Goal: Transaction & Acquisition: Purchase product/service

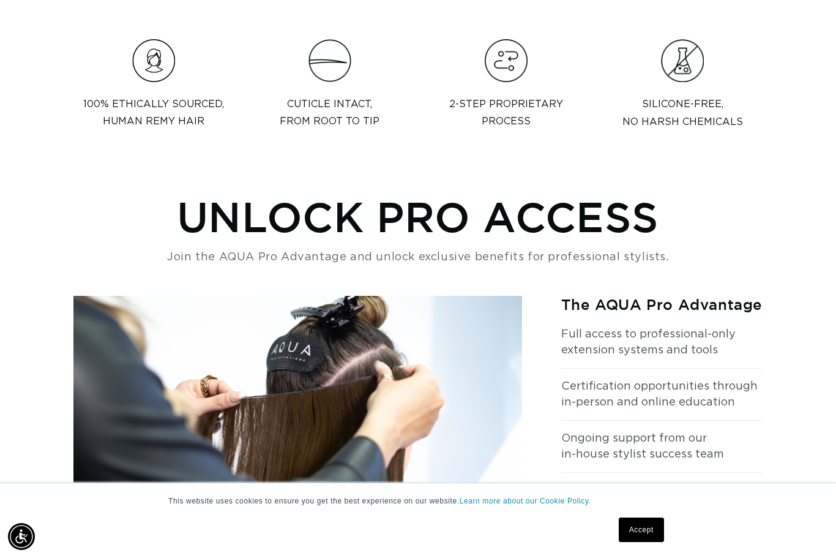
scroll to position [0, 1499]
click at [651, 542] on link "Accept" at bounding box center [641, 529] width 45 height 24
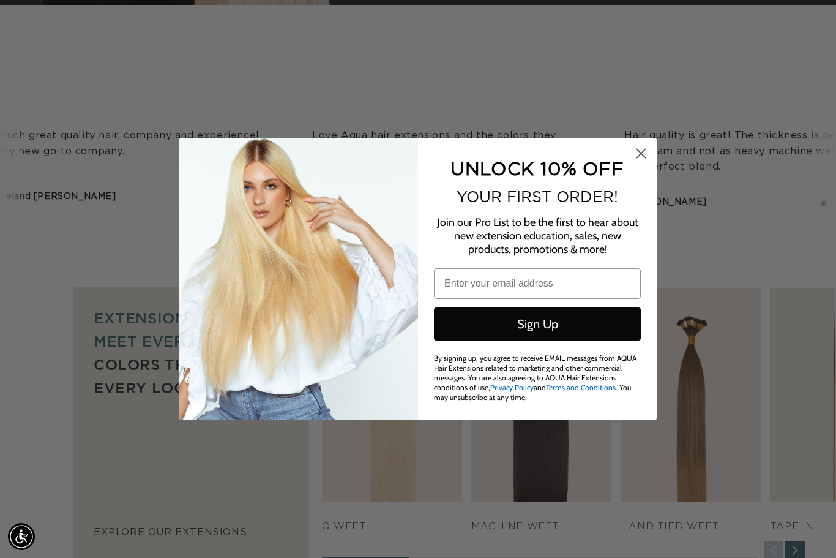
scroll to position [0, 0]
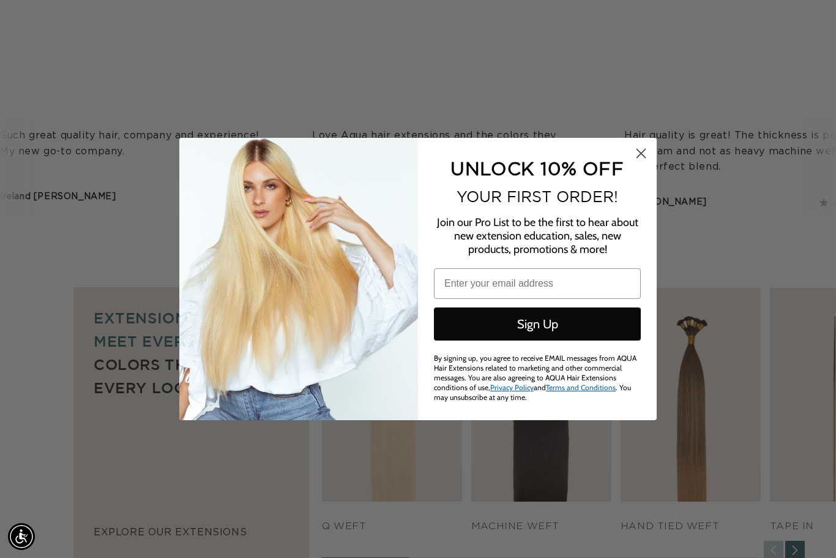
click at [647, 153] on circle "Close dialog" at bounding box center [641, 153] width 20 height 20
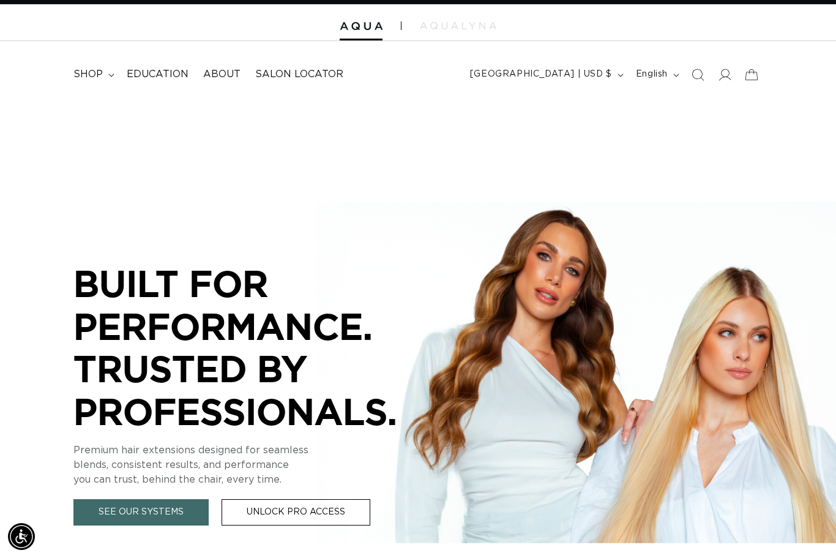
scroll to position [0, 749]
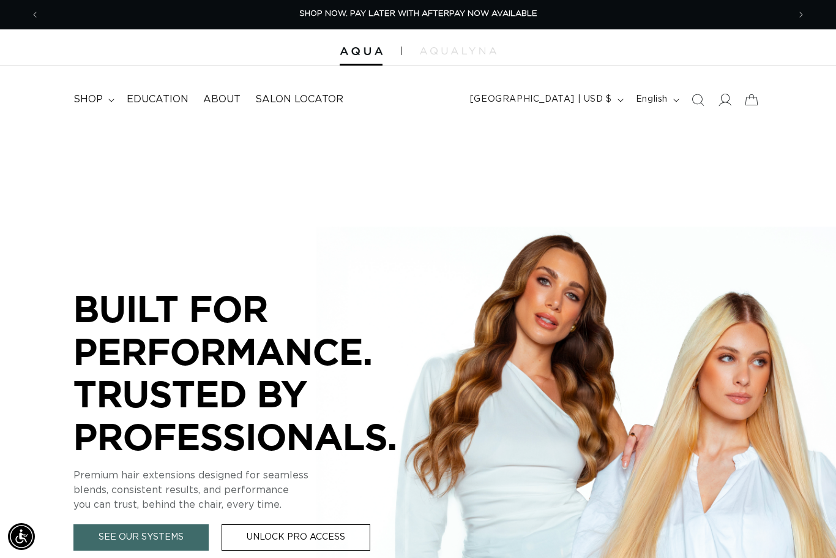
click at [722, 95] on icon at bounding box center [725, 100] width 13 height 12
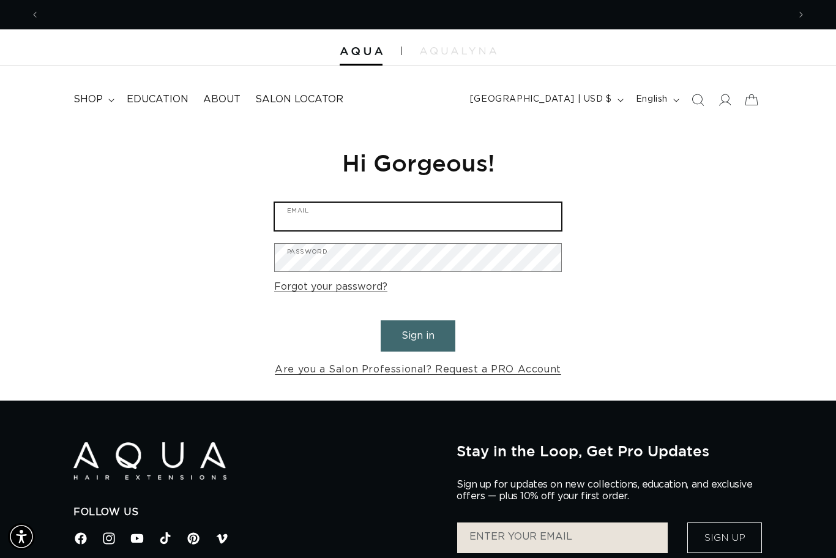
type input "michelemartin25@yahoo.com"
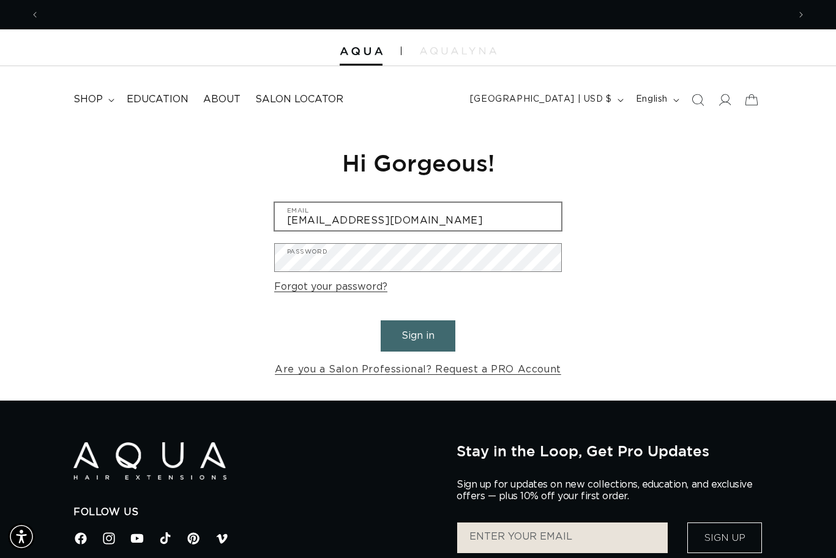
click at [418, 334] on button "Sign in" at bounding box center [418, 335] width 75 height 31
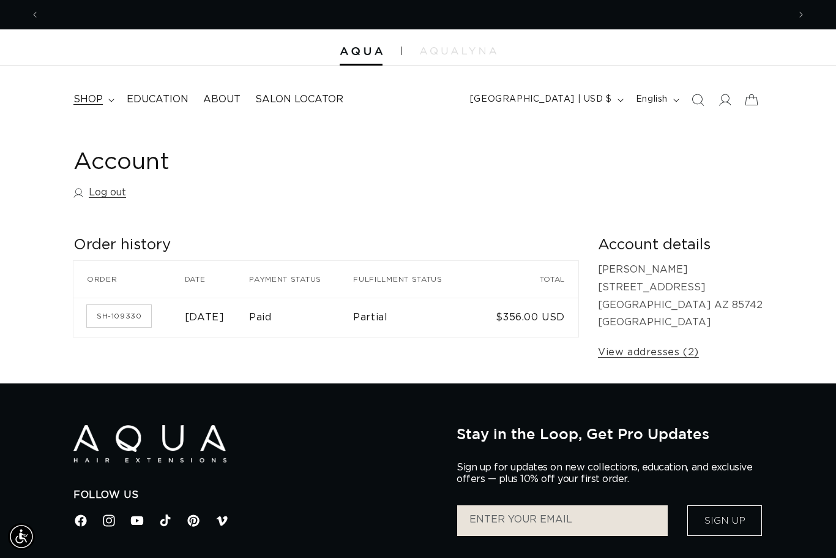
click at [89, 102] on span "shop" at bounding box center [87, 99] width 29 height 13
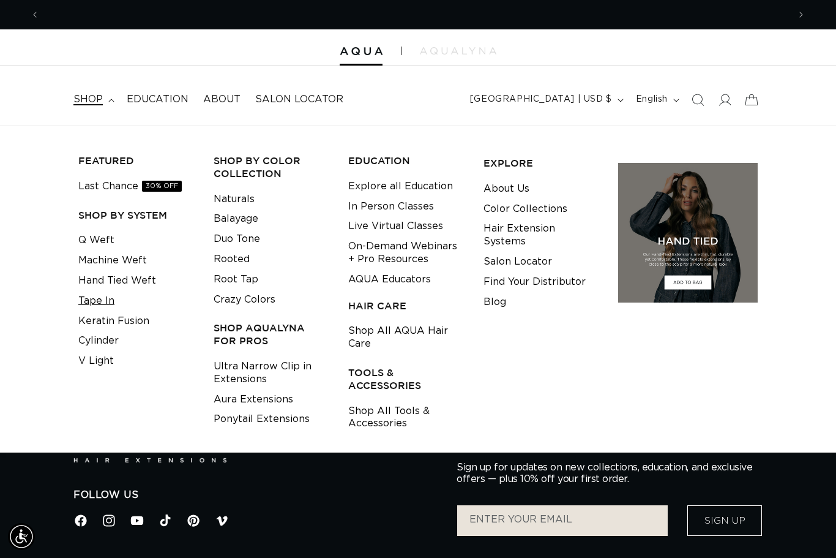
scroll to position [0, 1499]
click at [104, 299] on link "Tape In" at bounding box center [96, 301] width 36 height 20
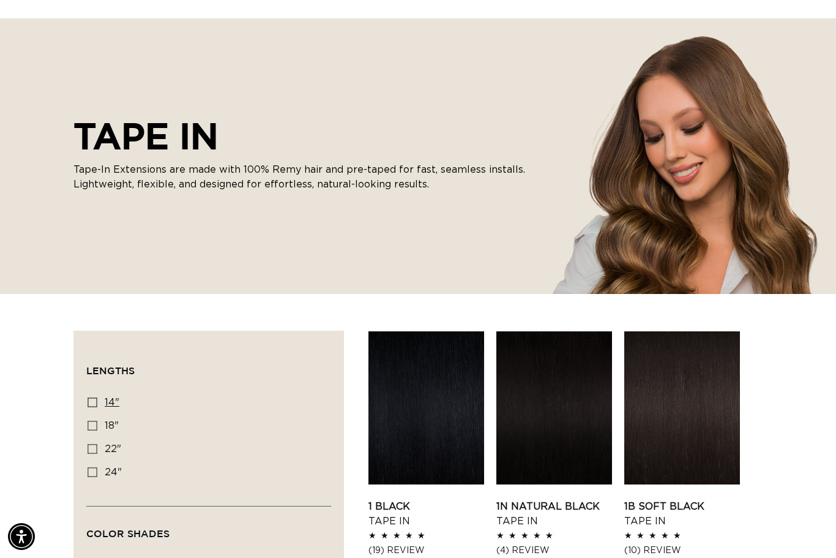
scroll to position [0, 749]
click at [91, 400] on icon at bounding box center [93, 402] width 10 height 10
click at [91, 400] on input "14" 14" (35 products)" at bounding box center [93, 402] width 10 height 10
checkbox input "true"
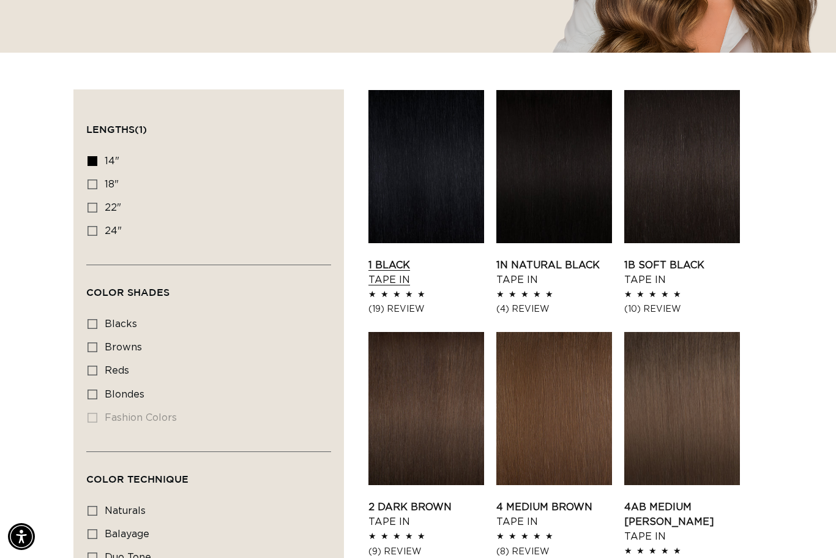
scroll to position [0, 749]
click at [674, 258] on link "1B Soft Black Tape In" at bounding box center [682, 272] width 116 height 29
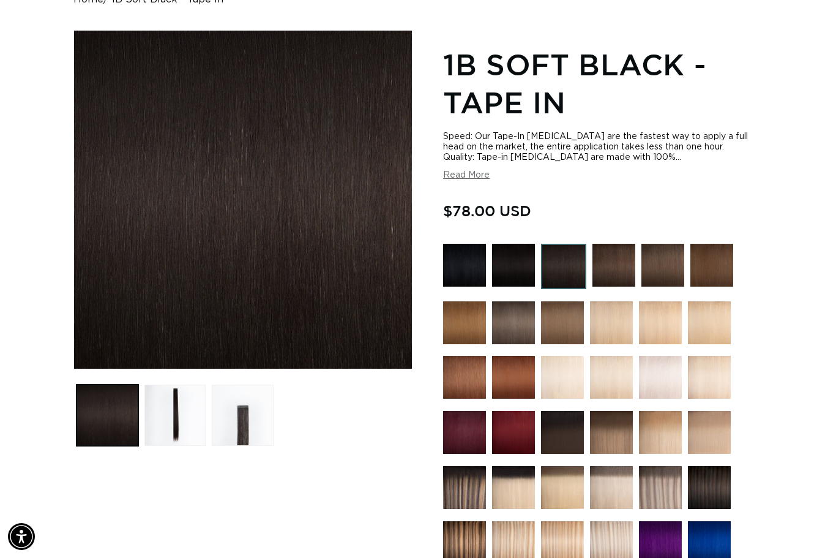
scroll to position [0, 1499]
click at [610, 272] on img at bounding box center [614, 265] width 43 height 43
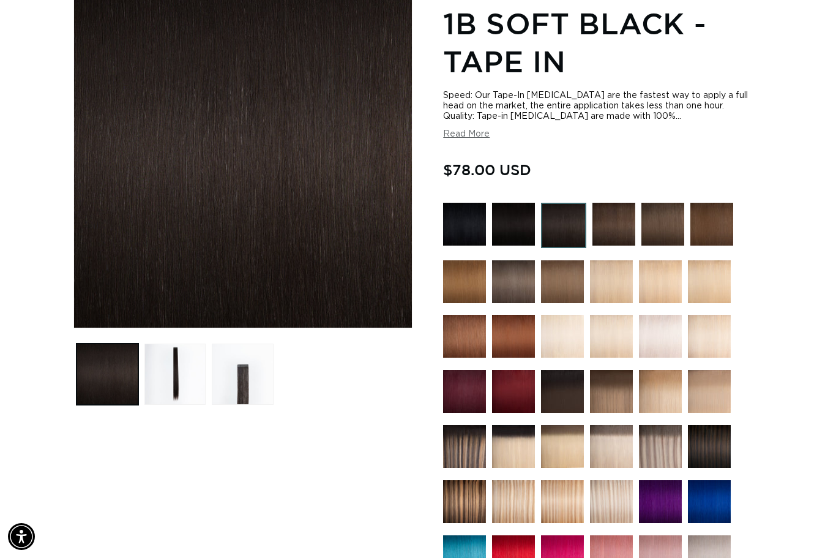
scroll to position [0, 0]
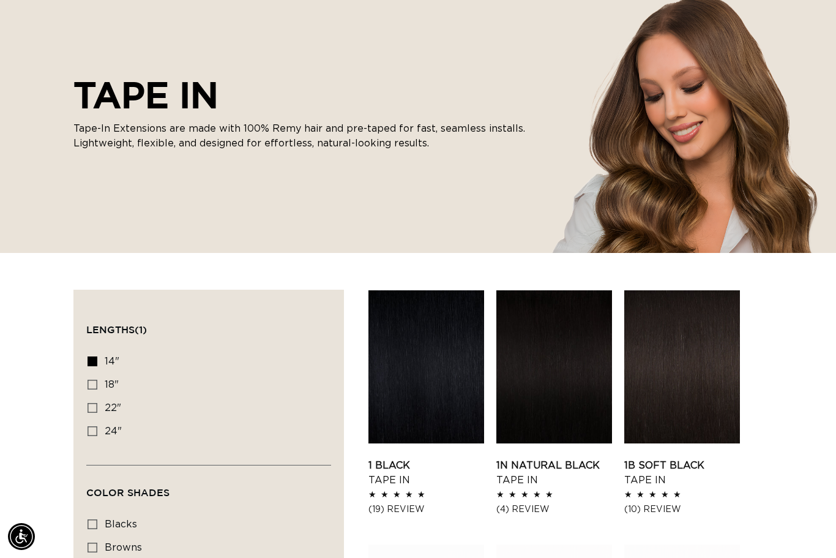
scroll to position [0, 1499]
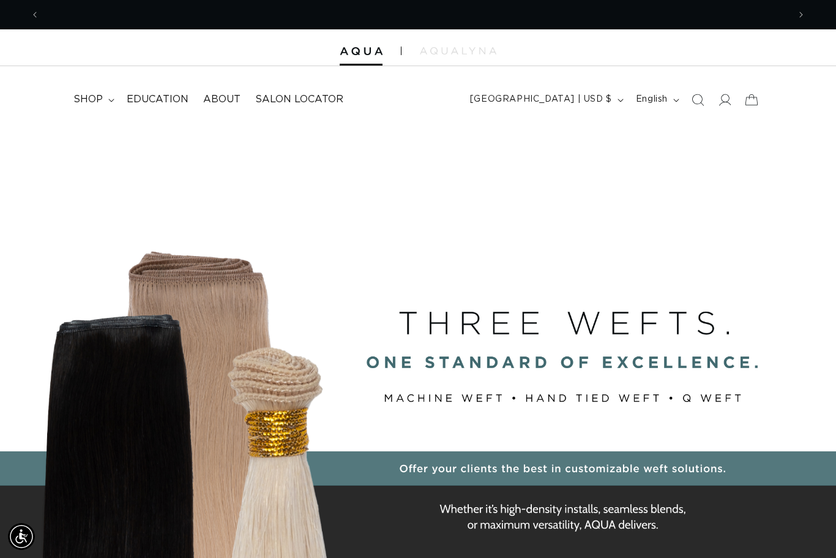
scroll to position [0, 1499]
click at [96, 98] on span "shop" at bounding box center [87, 99] width 29 height 13
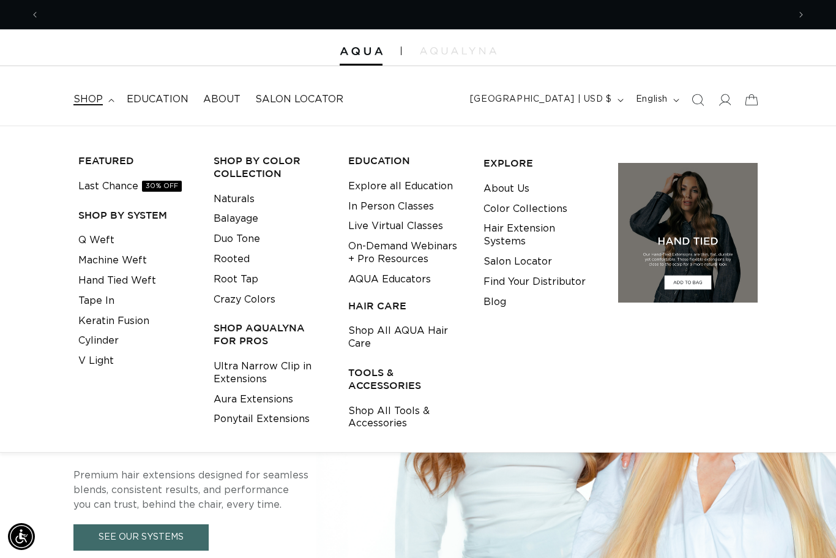
scroll to position [0, 749]
click at [113, 299] on link "Tape In" at bounding box center [96, 301] width 36 height 20
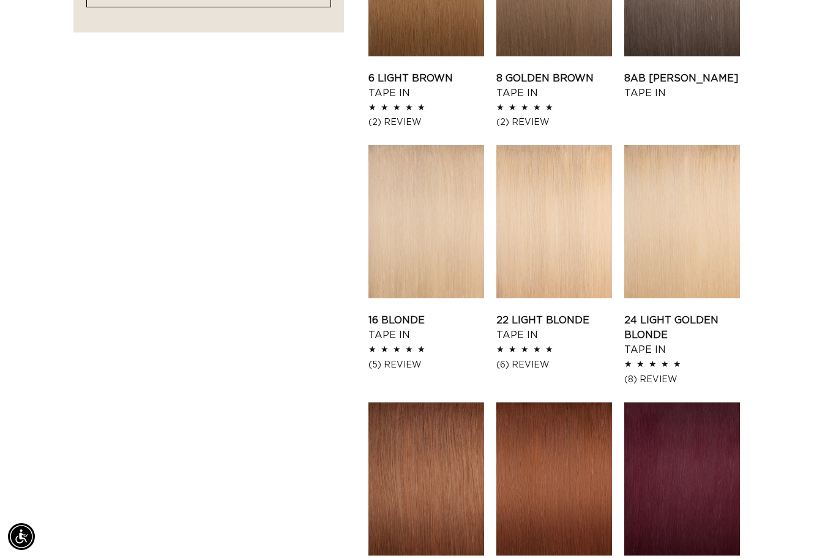
scroll to position [0, 749]
